Goal: Task Accomplishment & Management: Use online tool/utility

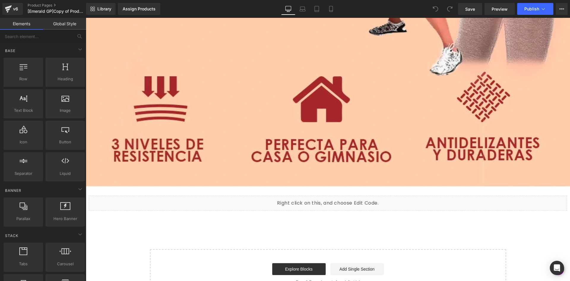
scroll to position [5464, 0]
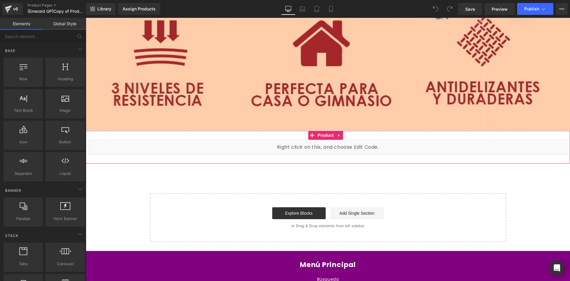
click at [338, 141] on link at bounding box center [340, 144] width 6 height 7
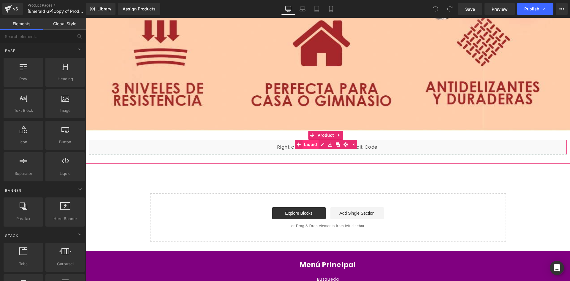
click at [313, 140] on link "Liquid" at bounding box center [307, 144] width 24 height 9
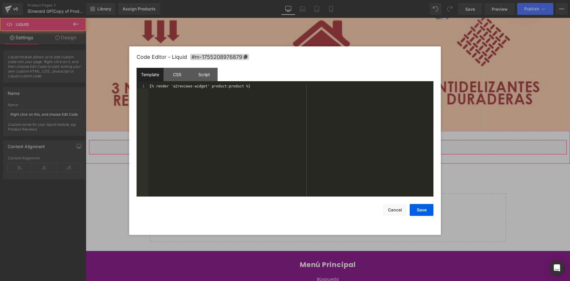
click at [332, 140] on div "Liquid" at bounding box center [328, 147] width 478 height 15
drag, startPoint x: 251, startPoint y: 86, endPoint x: 152, endPoint y: 85, distance: 98.6
click at [150, 86] on div "{% render 'a2reviews-widget' product:product %}" at bounding box center [290, 144] width 285 height 121
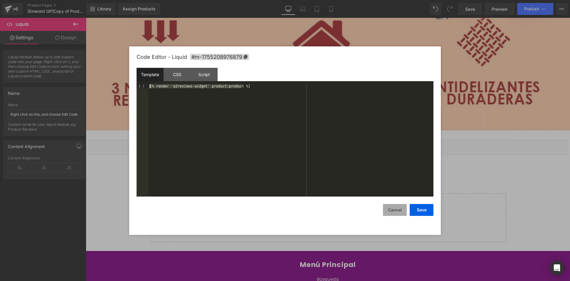
click at [398, 208] on button "Cancel" at bounding box center [395, 210] width 24 height 12
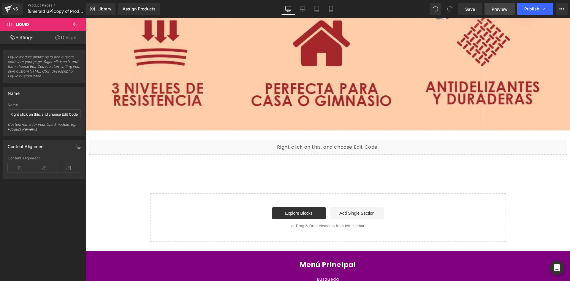
click at [503, 10] on span "Preview" at bounding box center [500, 9] width 16 height 6
click at [531, 9] on span "Publish" at bounding box center [531, 9] width 15 height 5
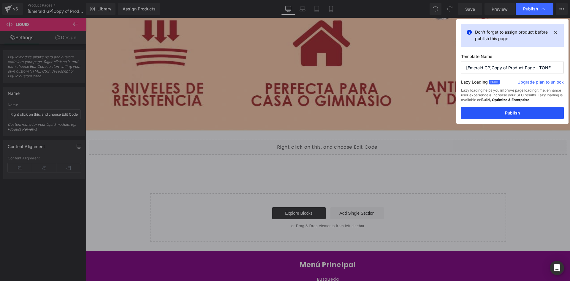
click at [498, 114] on button "Publish" at bounding box center [512, 113] width 103 height 12
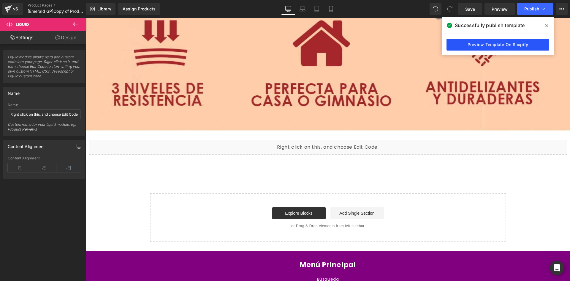
click at [475, 45] on link "Preview Template On Shopify" at bounding box center [498, 45] width 103 height 12
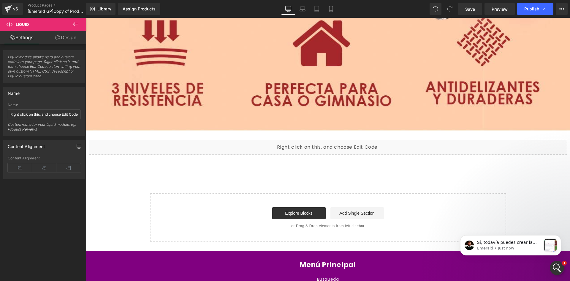
scroll to position [0, 0]
